Goal: Find specific page/section: Find specific page/section

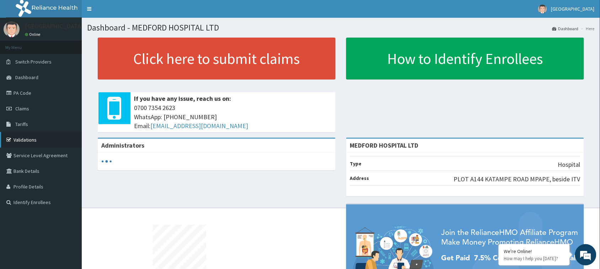
click at [26, 137] on link "Validations" at bounding box center [41, 140] width 82 height 16
click at [37, 138] on link "Validations" at bounding box center [41, 140] width 82 height 16
